Goal: Check status

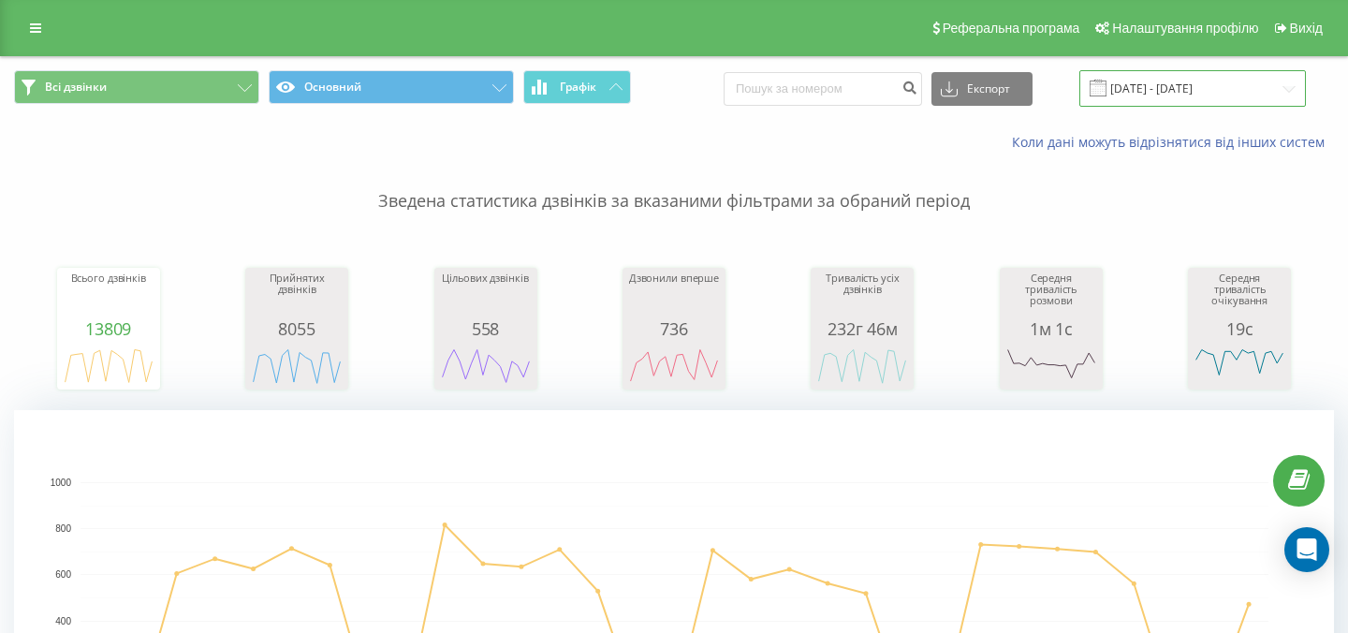
click at [1160, 88] on input "[DATE] - [DATE]" at bounding box center [1192, 88] width 226 height 36
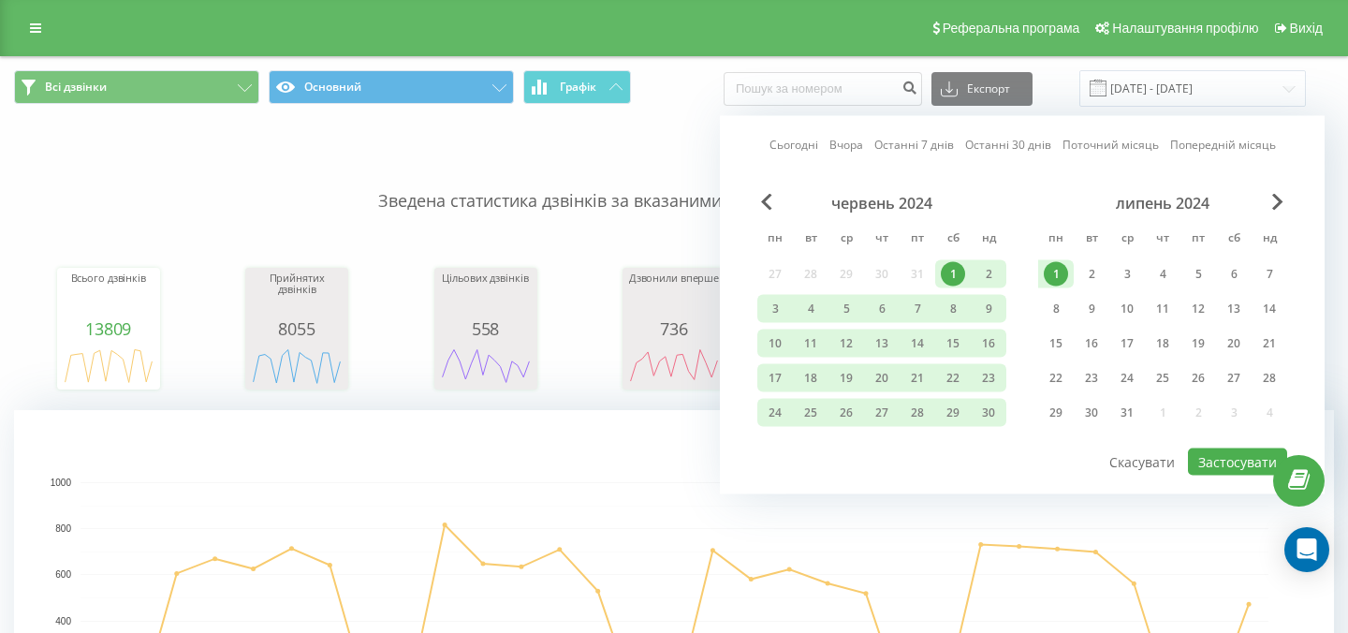
click at [796, 138] on link "Сьогодні" at bounding box center [793, 145] width 49 height 18
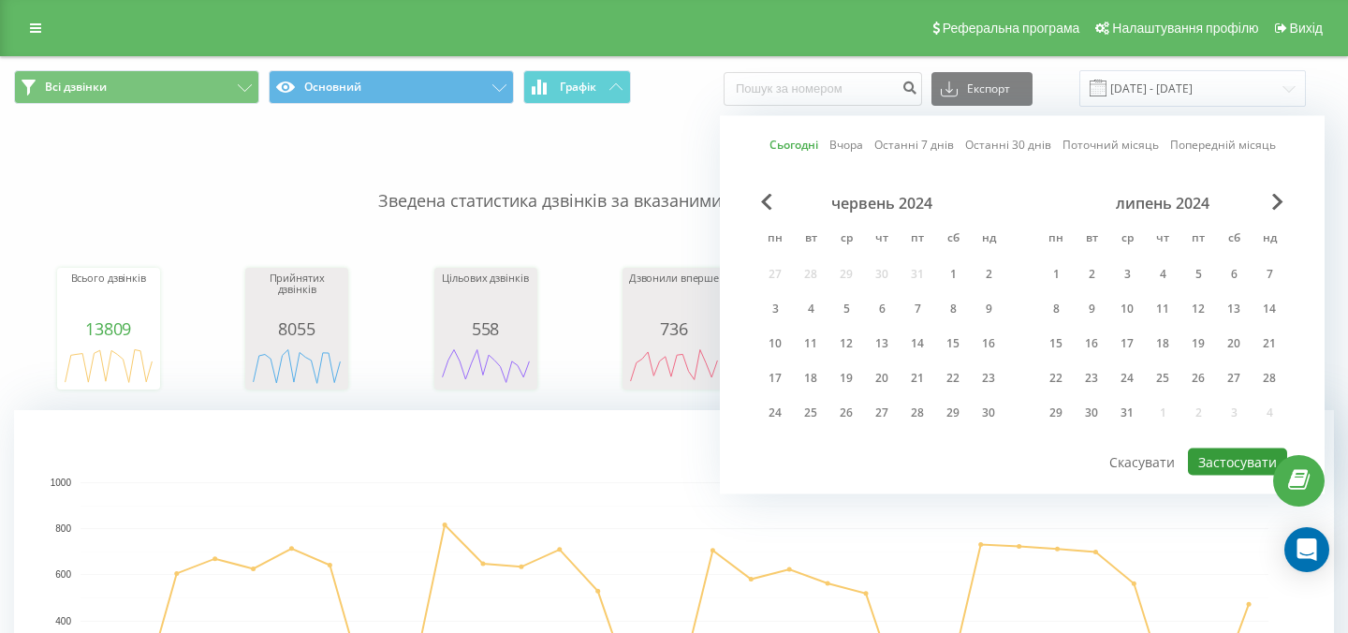
click at [1205, 451] on button "Застосувати" at bounding box center [1237, 461] width 99 height 27
type input "[DATE] - [DATE]"
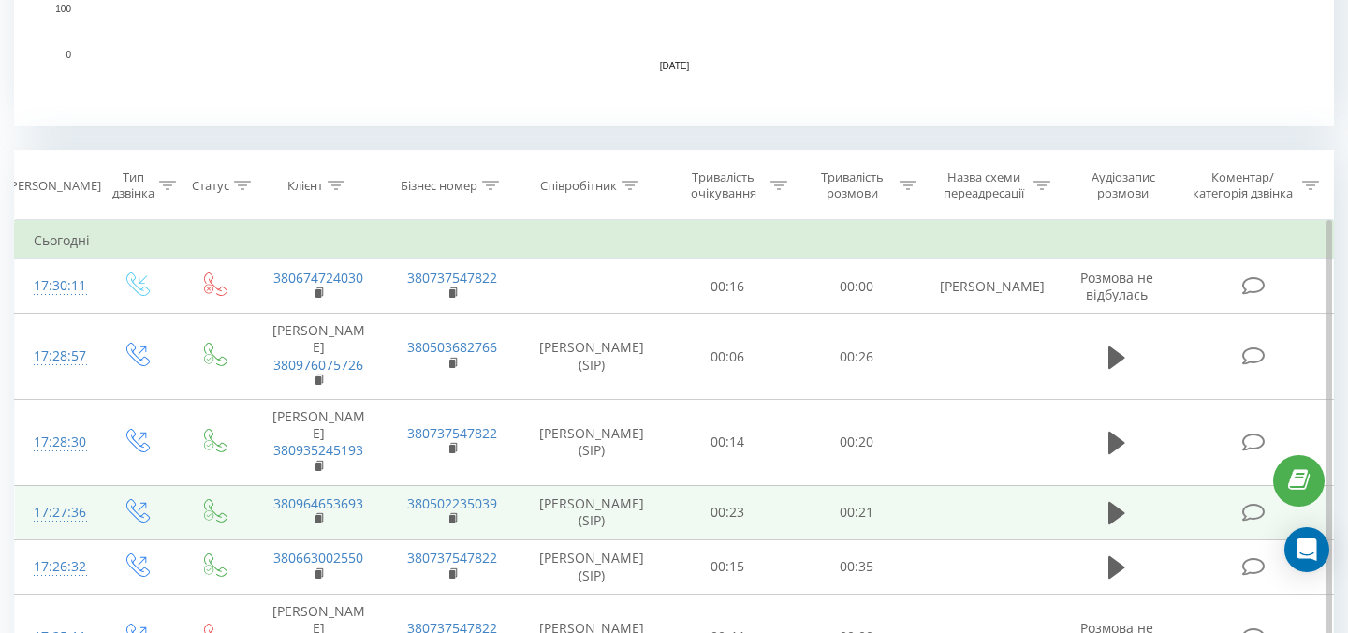
scroll to position [635, 0]
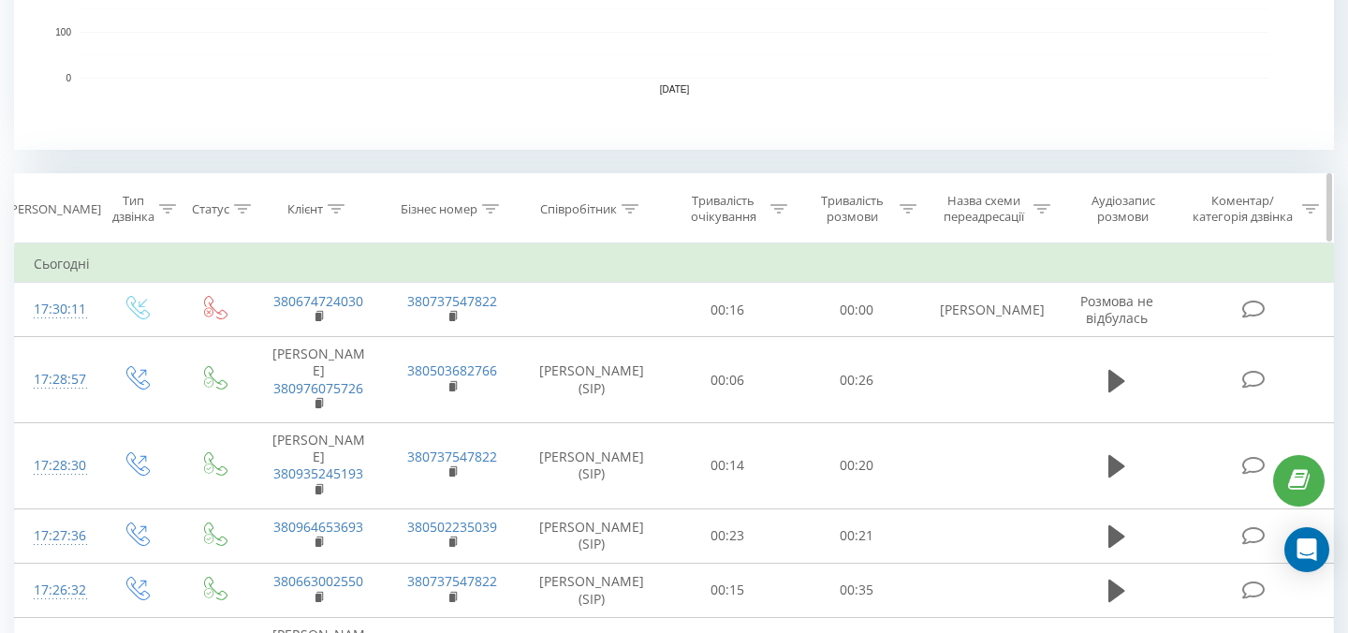
click at [632, 206] on icon at bounding box center [629, 208] width 17 height 9
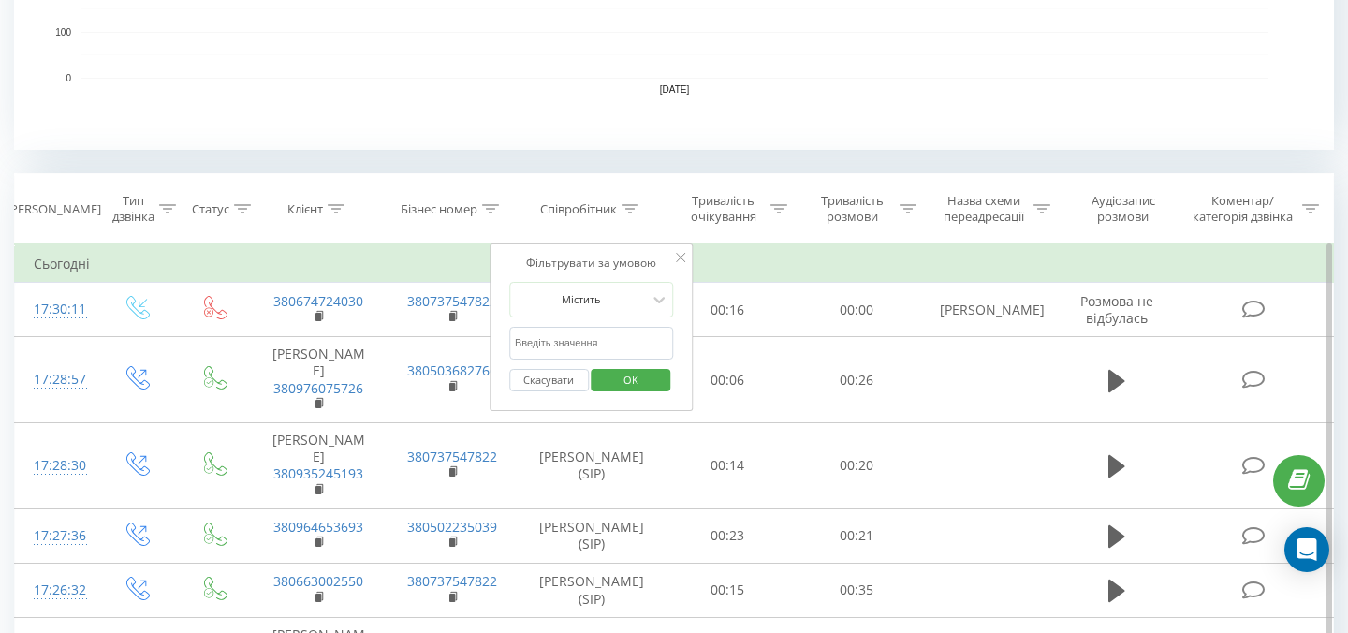
click at [579, 354] on input "text" at bounding box center [591, 343] width 165 height 33
click at [591, 348] on input "text" at bounding box center [591, 343] width 165 height 33
type input "[PERSON_NAME]"
click at [627, 367] on span "OK" at bounding box center [631, 379] width 52 height 29
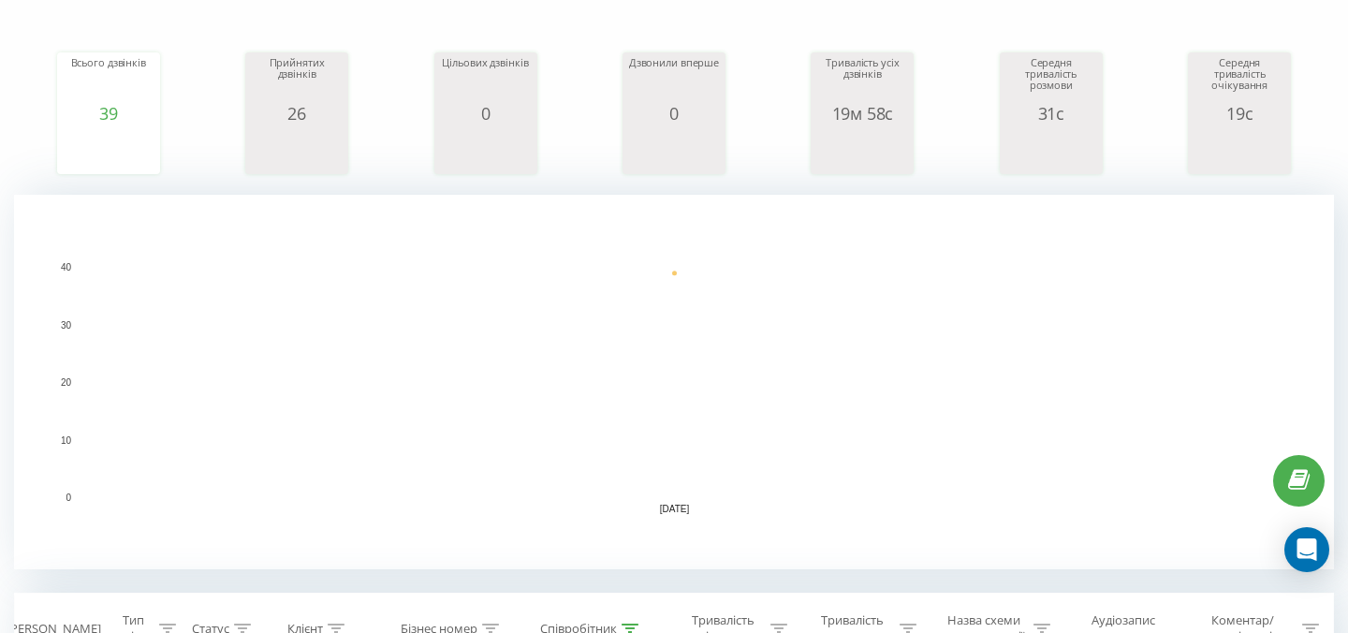
scroll to position [203, 0]
